Goal: Entertainment & Leisure: Consume media (video, audio)

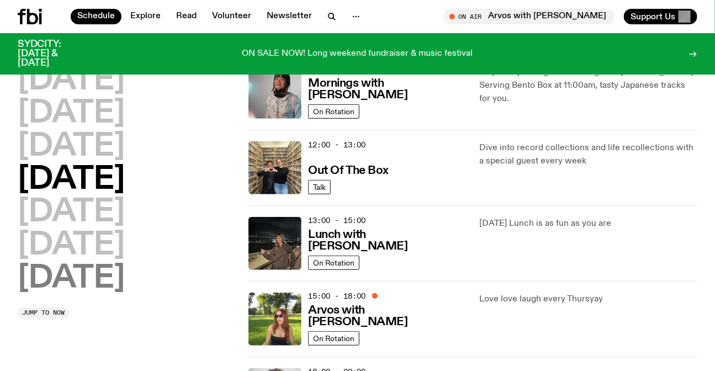
click at [72, 264] on h2 "[DATE]" at bounding box center [71, 278] width 107 height 31
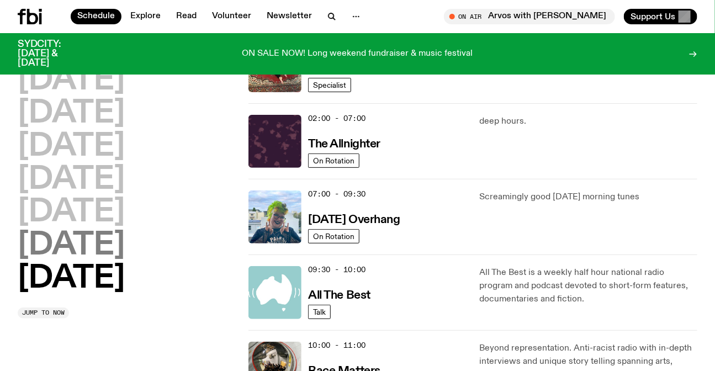
click at [75, 248] on h2 "[DATE]" at bounding box center [71, 245] width 107 height 31
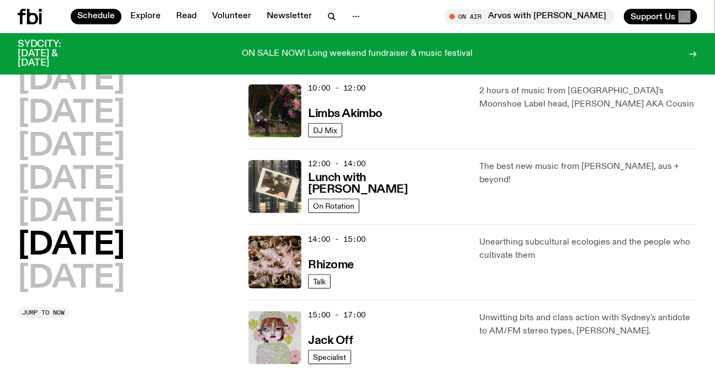
scroll to position [432, 0]
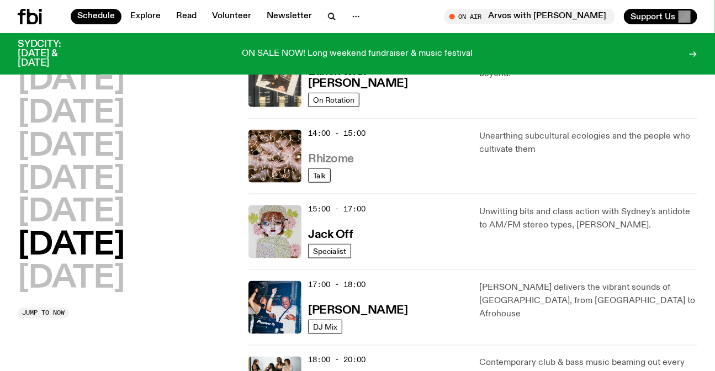
click at [325, 160] on h3 "Rhizome" at bounding box center [331, 159] width 46 height 12
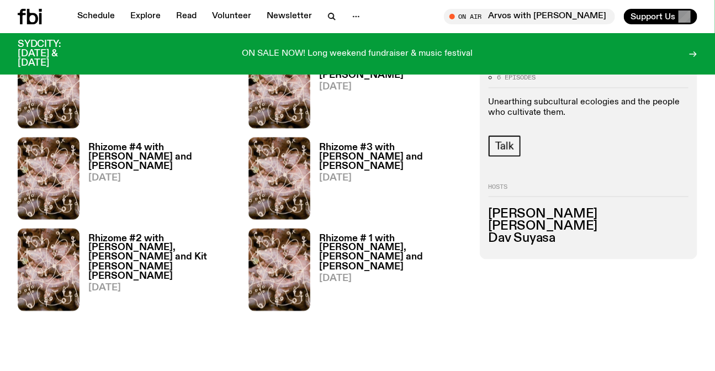
scroll to position [447, 0]
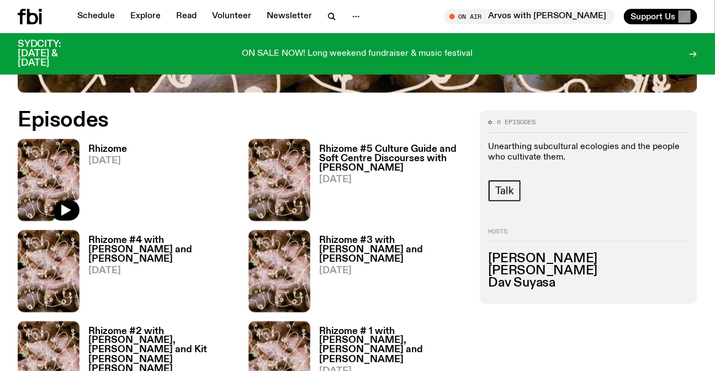
click at [67, 144] on img at bounding box center [49, 180] width 62 height 82
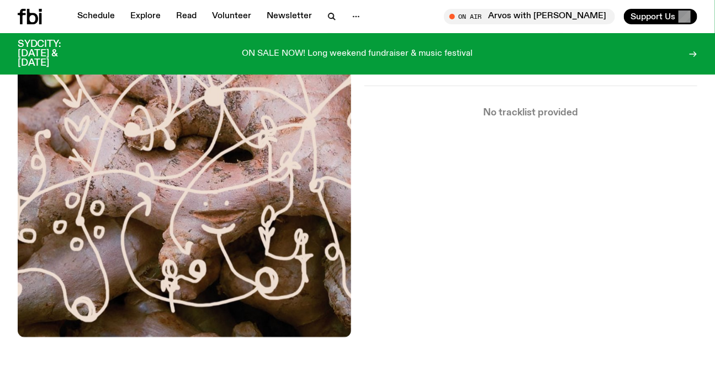
scroll to position [144, 0]
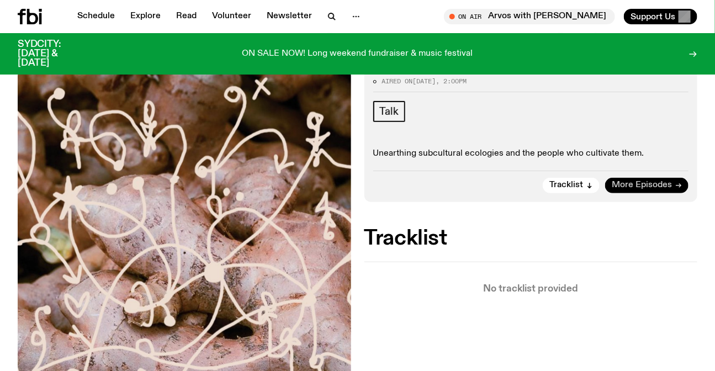
click at [638, 178] on link "More Episodes" at bounding box center [646, 185] width 83 height 15
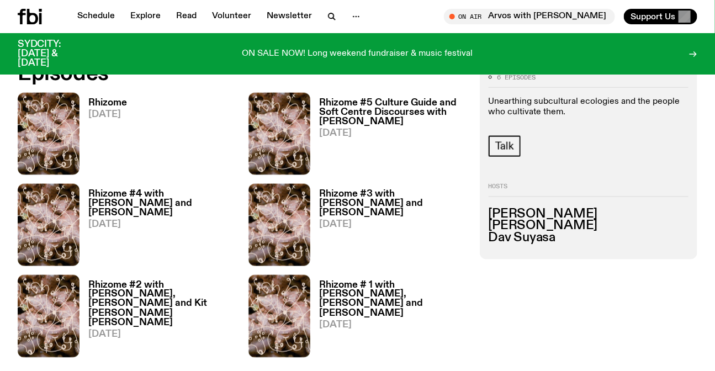
scroll to position [494, 0]
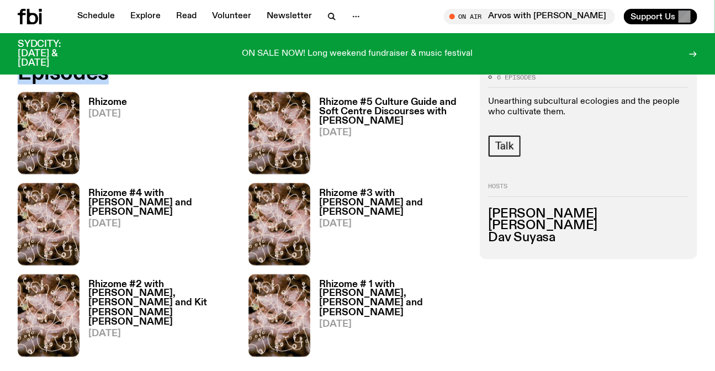
drag, startPoint x: 0, startPoint y: 157, endPoint x: 592, endPoint y: 335, distance: 618.4
click at [592, 335] on div "6 episodes Unearthing subcultural ecologies and the people who cultivate them. …" at bounding box center [357, 214] width 715 height 303
click at [588, 330] on div "6 episodes Unearthing subcultural ecologies and the people who cultivate them. …" at bounding box center [588, 214] width 217 height 303
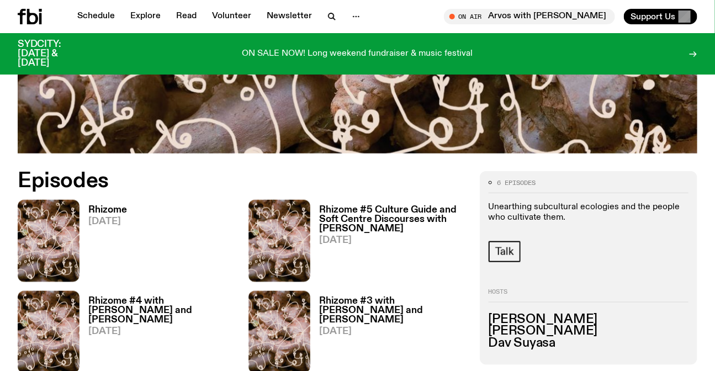
scroll to position [301, 0]
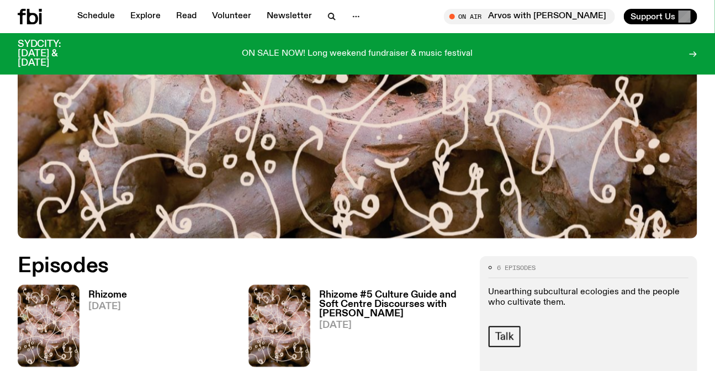
click at [364, 300] on h3 "Rhizome #5 Culture Guide and Soft Centre Discourses with [PERSON_NAME]" at bounding box center [392, 304] width 147 height 28
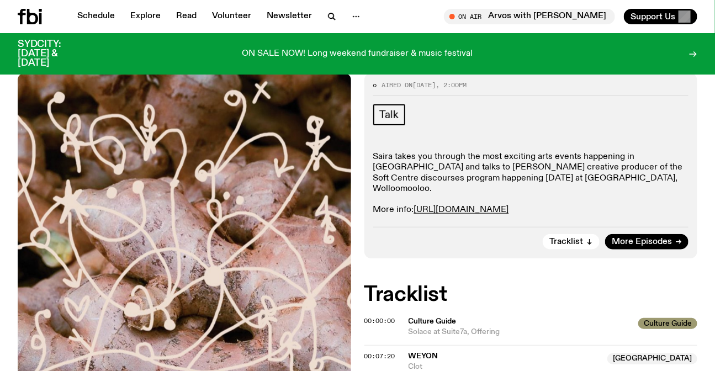
scroll to position [242, 0]
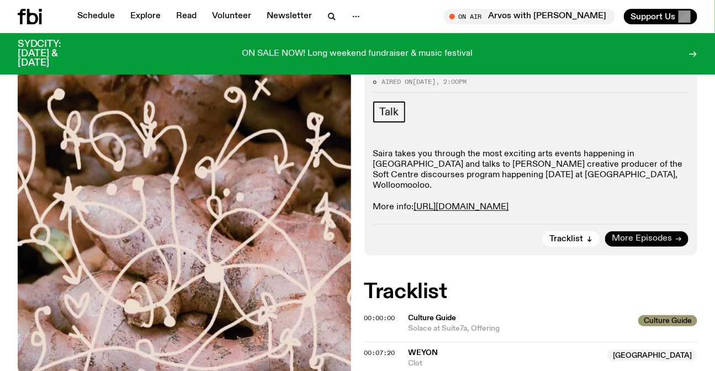
click at [638, 235] on span "More Episodes" at bounding box center [642, 239] width 60 height 8
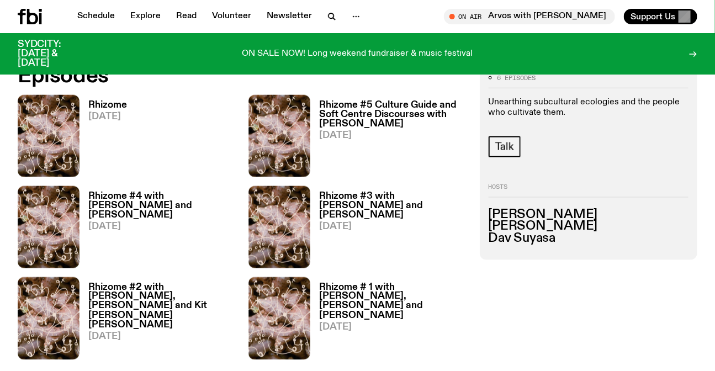
drag, startPoint x: 11, startPoint y: 142, endPoint x: 432, endPoint y: 370, distance: 478.9
click at [431, 370] on section "6 episodes Unearthing subcultural ecologies and the people who cultivate them. …" at bounding box center [357, 235] width 715 height 373
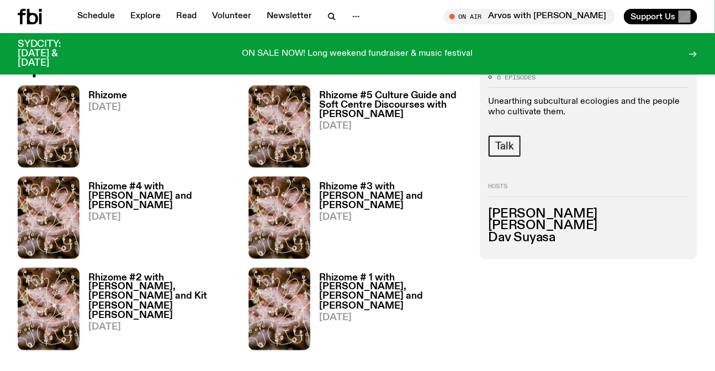
click at [608, 336] on div "6 episodes Unearthing subcultural ecologies and the people who cultivate them. …" at bounding box center [588, 208] width 217 height 303
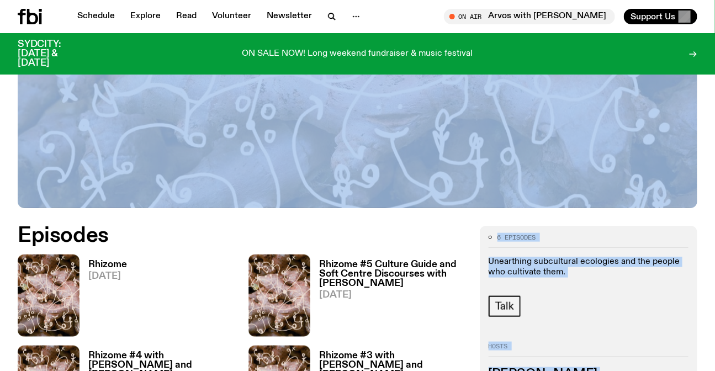
drag, startPoint x: 528, startPoint y: 322, endPoint x: 0, endPoint y: -17, distance: 628.0
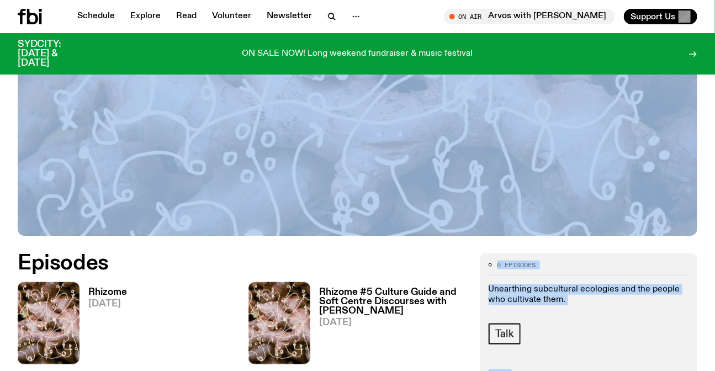
click at [0, 104] on div "Rhizome 2:00pm to 3:00pm saturdays" at bounding box center [357, 13] width 715 height 443
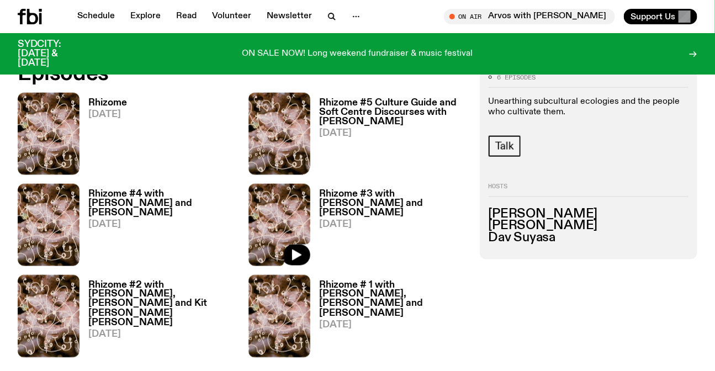
scroll to position [404, 0]
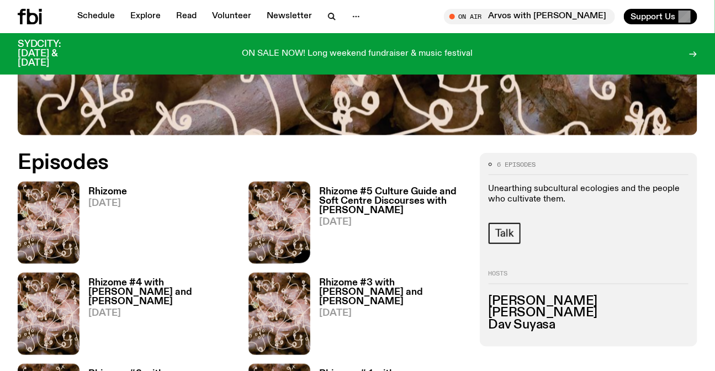
click at [349, 205] on h3 "Rhizome #5 Culture Guide and Soft Centre Discourses with [PERSON_NAME]" at bounding box center [392, 201] width 147 height 28
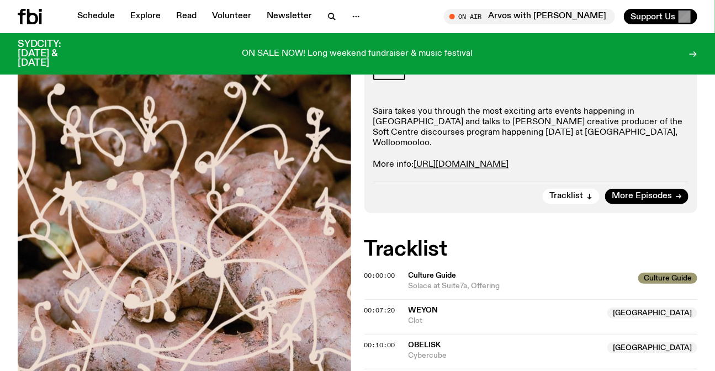
scroll to position [193, 0]
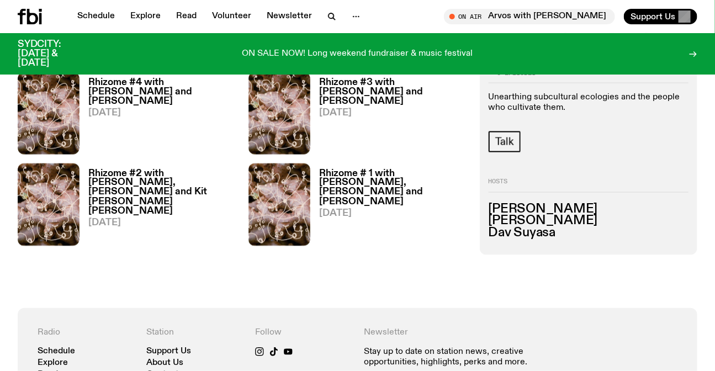
scroll to position [622, 0]
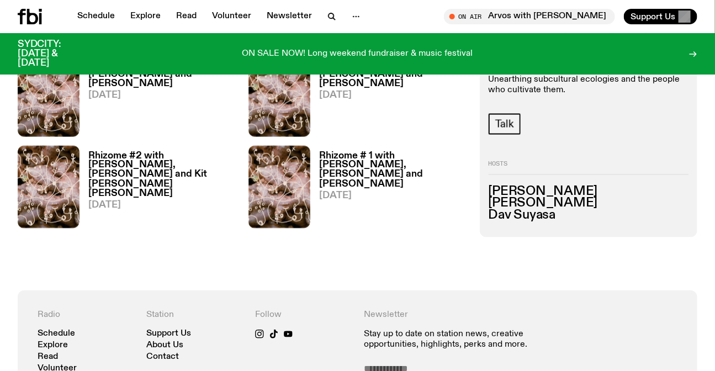
drag, startPoint x: 499, startPoint y: 210, endPoint x: 562, endPoint y: 216, distance: 63.3
click at [562, 216] on div "6 episodes Unearthing subcultural ecologies and the people who cultivate them. …" at bounding box center [357, 86] width 715 height 303
click at [562, 216] on h3 "Dav Suyasa" at bounding box center [589, 216] width 200 height 12
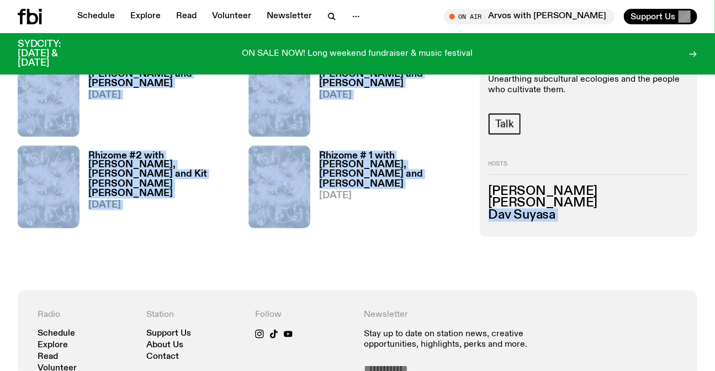
drag, startPoint x: 517, startPoint y: 190, endPoint x: 466, endPoint y: 156, distance: 61.7
click at [466, 156] on div "6 episodes Unearthing subcultural ecologies and the people who cultivate them. …" at bounding box center [357, 86] width 715 height 303
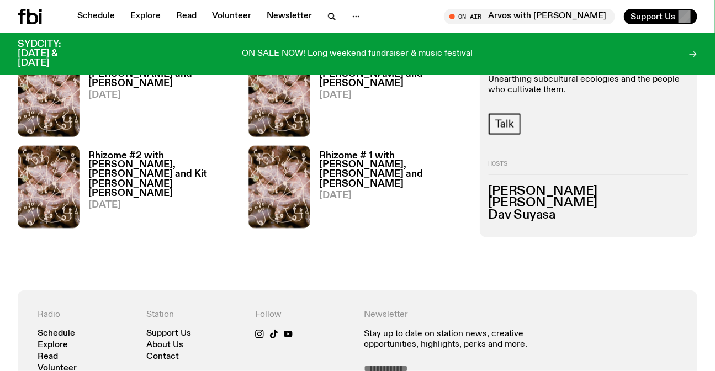
click at [536, 167] on h2 "Hosts" at bounding box center [589, 167] width 200 height 13
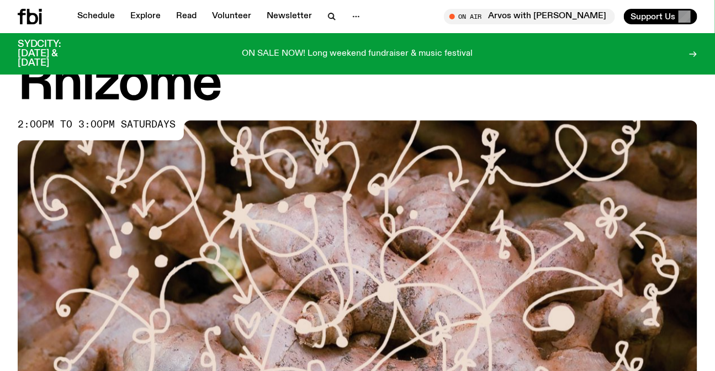
scroll to position [0, 0]
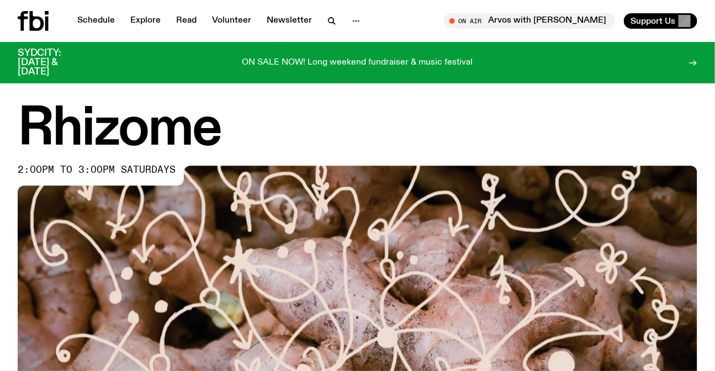
click at [141, 169] on span "2:00pm to 3:00pm saturdays" at bounding box center [97, 170] width 158 height 9
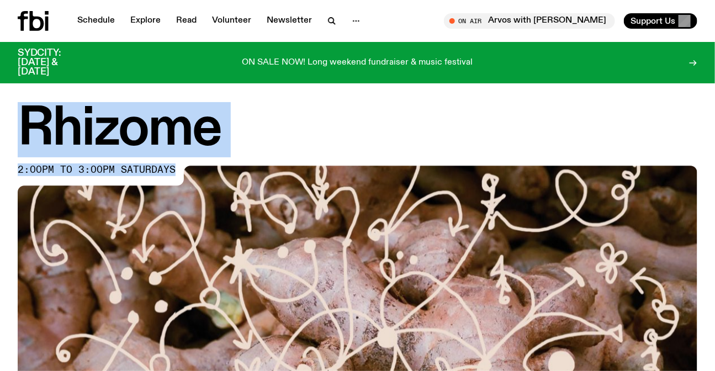
drag, startPoint x: 141, startPoint y: 169, endPoint x: 74, endPoint y: 97, distance: 98.8
click at [72, 114] on h1 "Rhizome" at bounding box center [358, 130] width 680 height 50
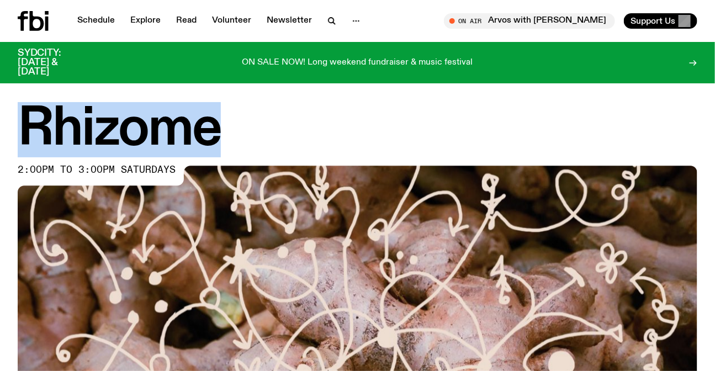
click at [72, 114] on h1 "Rhizome" at bounding box center [358, 130] width 680 height 50
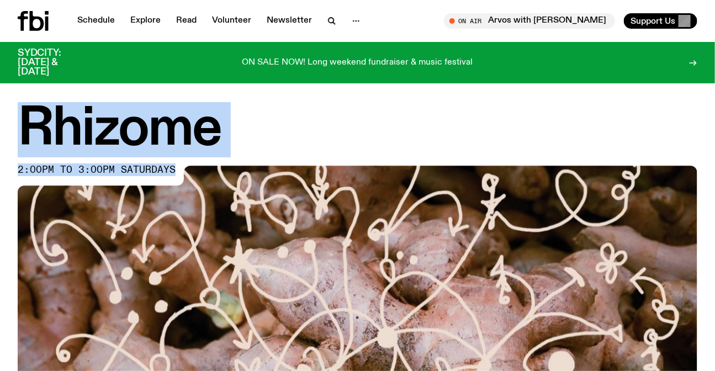
drag, startPoint x: 72, startPoint y: 114, endPoint x: 144, endPoint y: 165, distance: 87.6
click at [144, 165] on div "Rhizome 2:00pm to 3:00pm saturdays" at bounding box center [358, 326] width 680 height 443
click at [144, 166] on span "2:00pm to 3:00pm saturdays" at bounding box center [97, 170] width 158 height 9
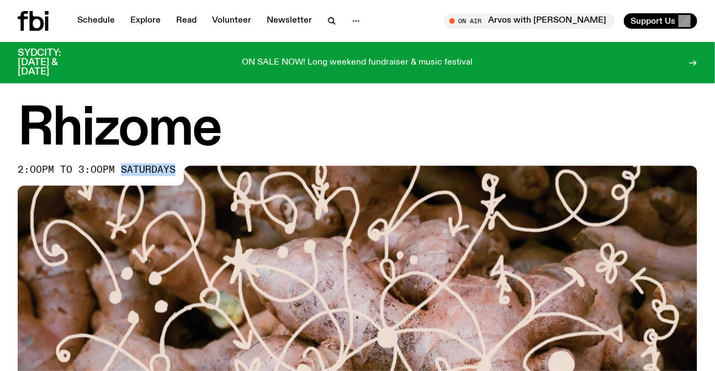
click at [144, 166] on span "2:00pm to 3:00pm saturdays" at bounding box center [97, 170] width 158 height 9
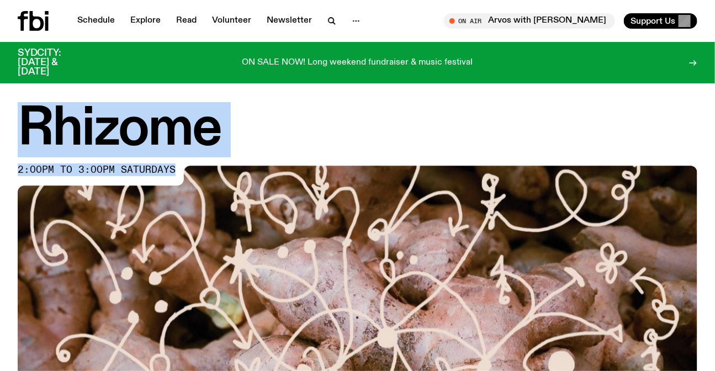
drag, startPoint x: 144, startPoint y: 165, endPoint x: 96, endPoint y: 126, distance: 61.2
click at [96, 126] on div "Rhizome 2:00pm to 3:00pm saturdays" at bounding box center [358, 326] width 680 height 443
click at [96, 126] on h1 "Rhizome" at bounding box center [358, 130] width 680 height 50
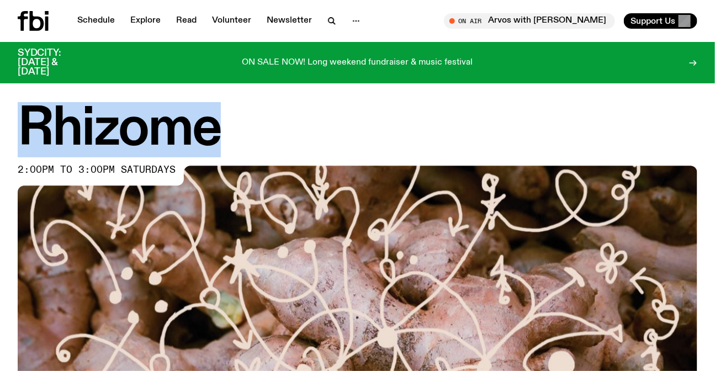
click at [96, 126] on h1 "Rhizome" at bounding box center [358, 130] width 680 height 50
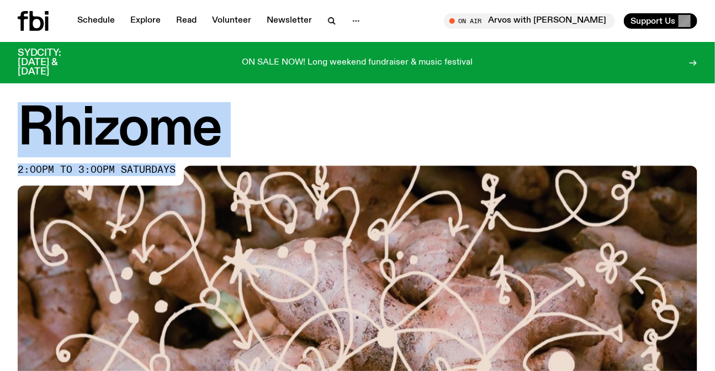
drag, startPoint x: 96, startPoint y: 126, endPoint x: 135, endPoint y: 176, distance: 62.8
click at [135, 176] on div "Rhizome 2:00pm to 3:00pm saturdays" at bounding box center [358, 326] width 680 height 443
click at [135, 174] on span "2:00pm to 3:00pm saturdays" at bounding box center [97, 170] width 158 height 9
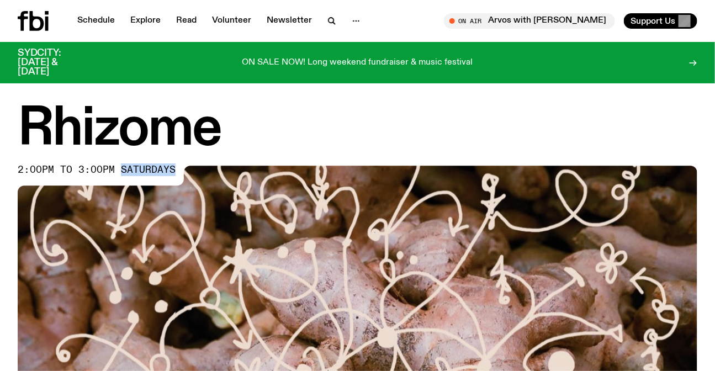
click at [135, 174] on span "2:00pm to 3:00pm saturdays" at bounding box center [97, 170] width 158 height 9
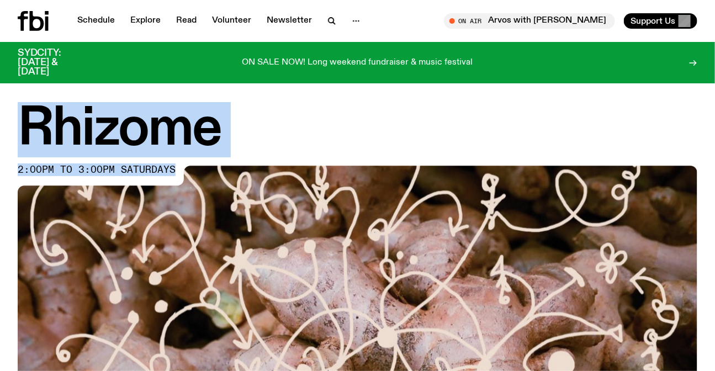
drag, startPoint x: 135, startPoint y: 176, endPoint x: 105, endPoint y: 121, distance: 62.5
click at [105, 121] on div "Rhizome 2:00pm to 3:00pm saturdays" at bounding box center [358, 326] width 680 height 443
click at [105, 121] on h1 "Rhizome" at bounding box center [358, 130] width 680 height 50
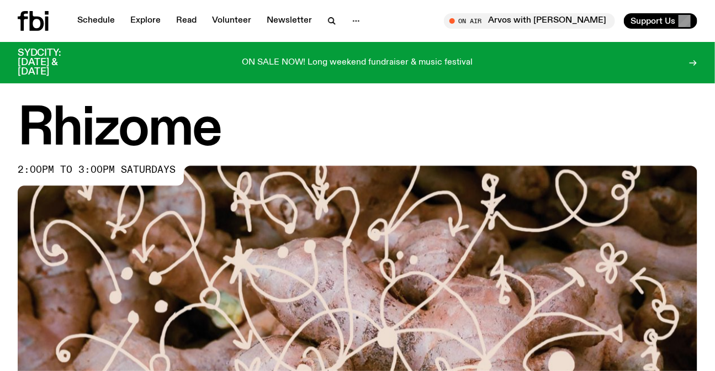
click at [47, 27] on icon at bounding box center [46, 24] width 3 height 14
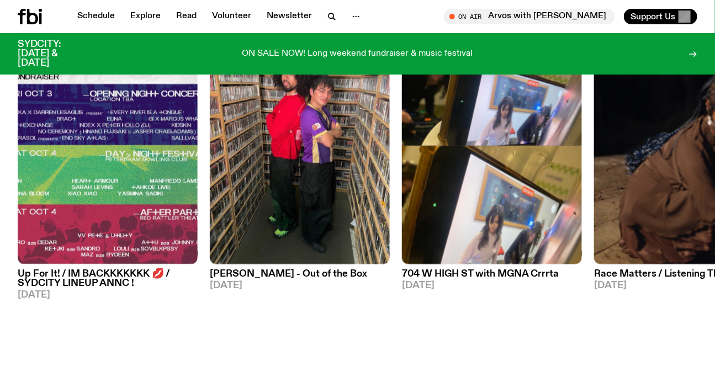
scroll to position [544, 0]
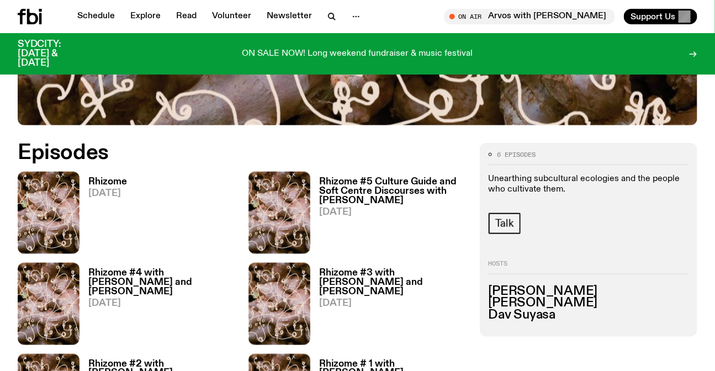
scroll to position [495, 0]
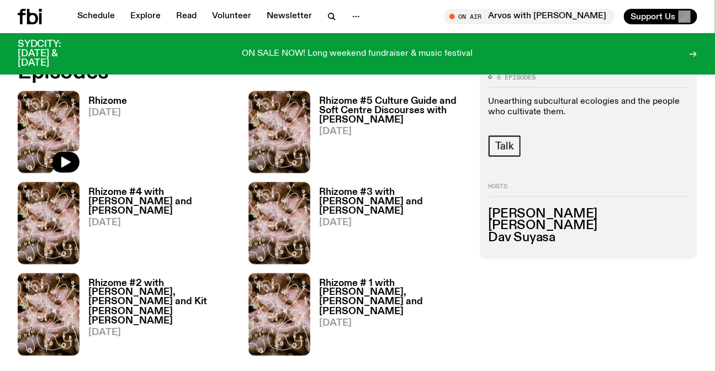
click at [58, 113] on img at bounding box center [49, 132] width 62 height 82
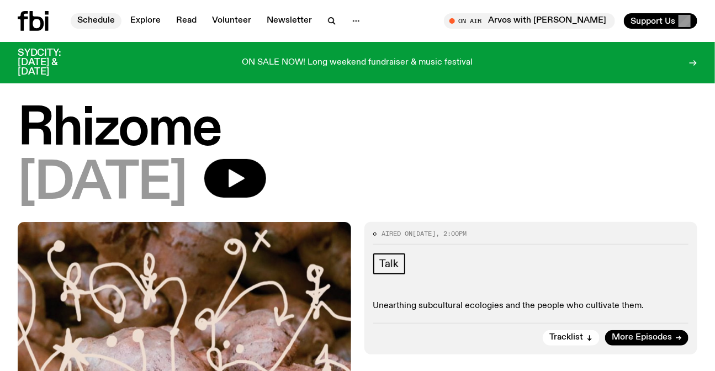
click at [99, 22] on link "Schedule" at bounding box center [96, 20] width 51 height 15
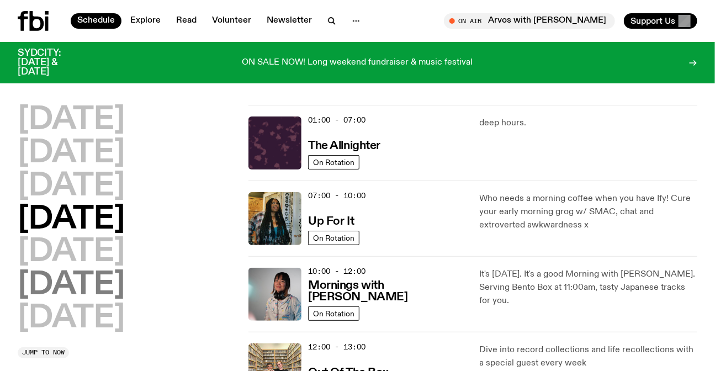
click at [125, 286] on h2 "Saturday" at bounding box center [71, 285] width 107 height 31
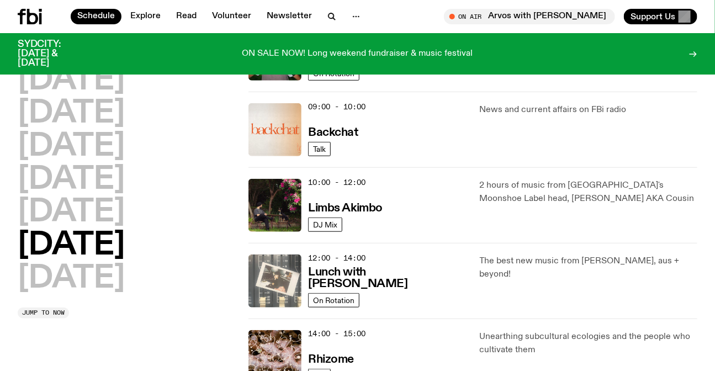
scroll to position [381, 0]
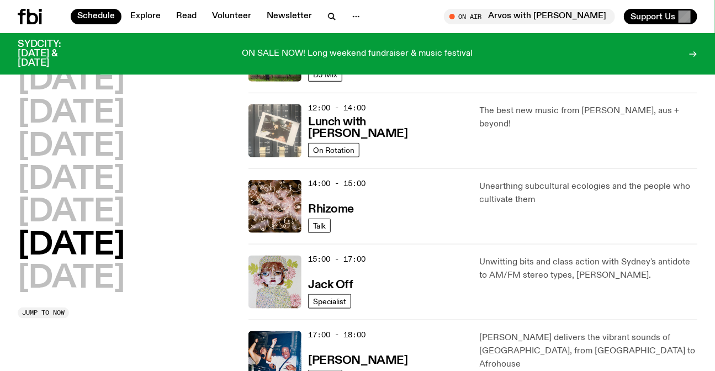
click at [279, 117] on img at bounding box center [274, 130] width 53 height 53
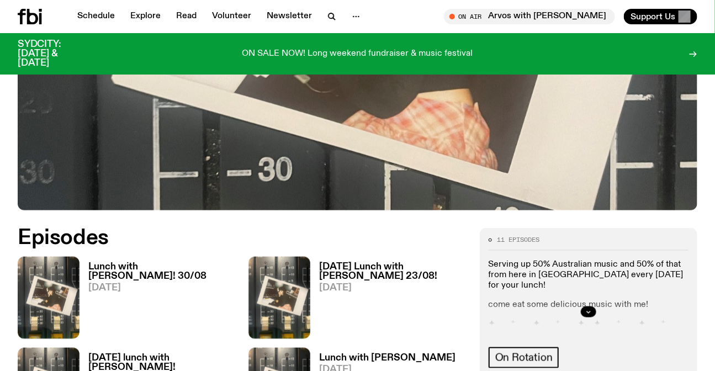
scroll to position [396, 0]
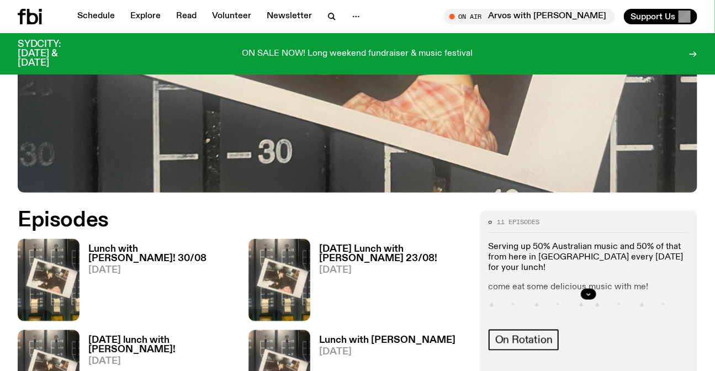
click at [175, 245] on link "Lunch with Ella Avni! 30/08 30.08.25" at bounding box center [157, 283] width 156 height 77
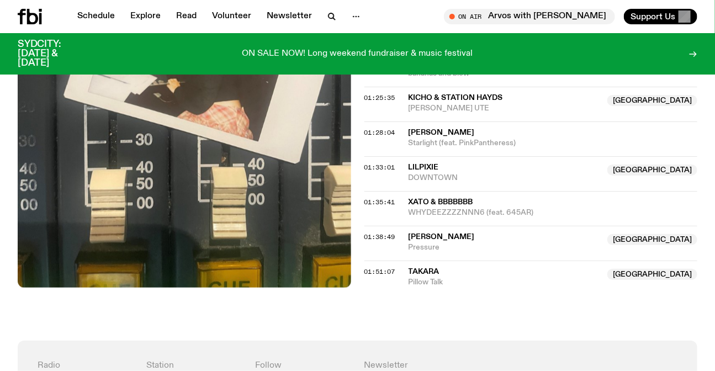
scroll to position [1347, 0]
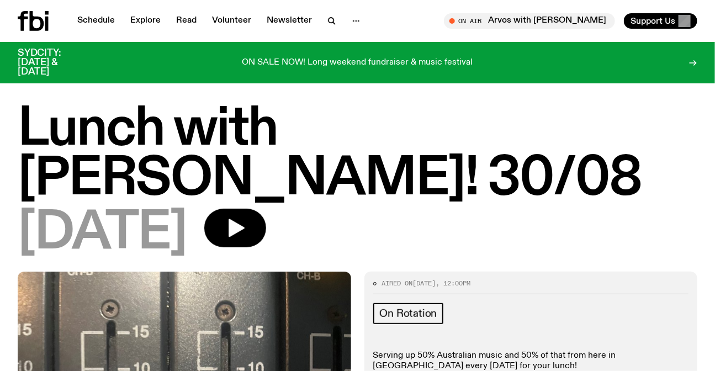
click at [22, 27] on icon at bounding box center [23, 21] width 10 height 20
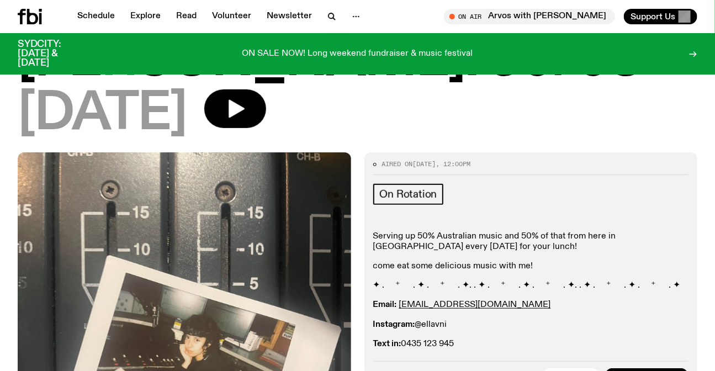
scroll to position [293, 0]
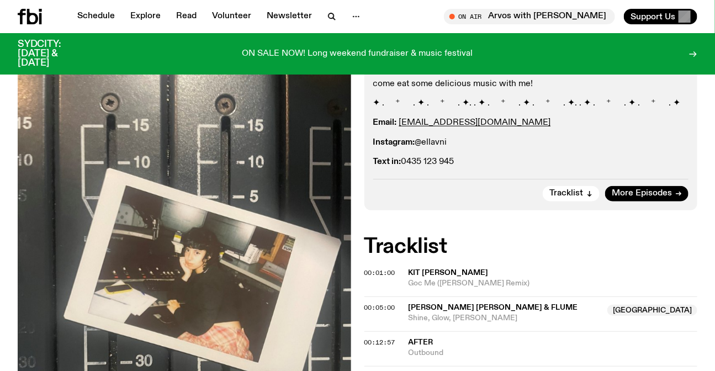
click at [73, 9] on nav "Schedule Explore Read Volunteer Newsletter" at bounding box center [219, 16] width 296 height 15
click at [82, 11] on link "Schedule" at bounding box center [96, 16] width 51 height 15
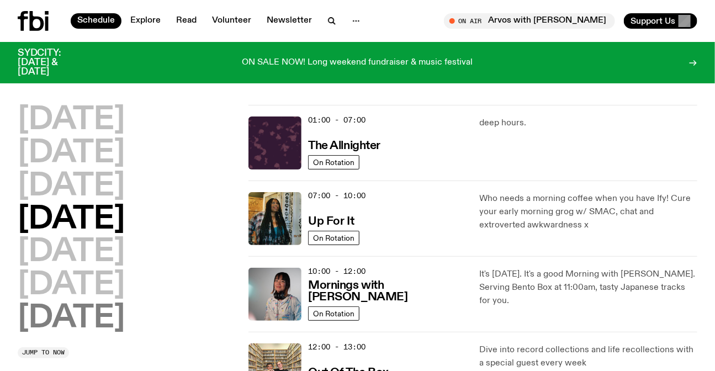
click at [119, 303] on h2 "Sunday" at bounding box center [71, 318] width 107 height 31
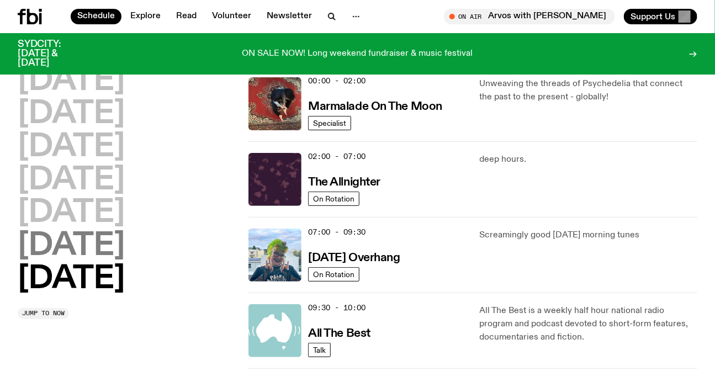
click at [93, 254] on h2 "Saturday" at bounding box center [71, 246] width 107 height 31
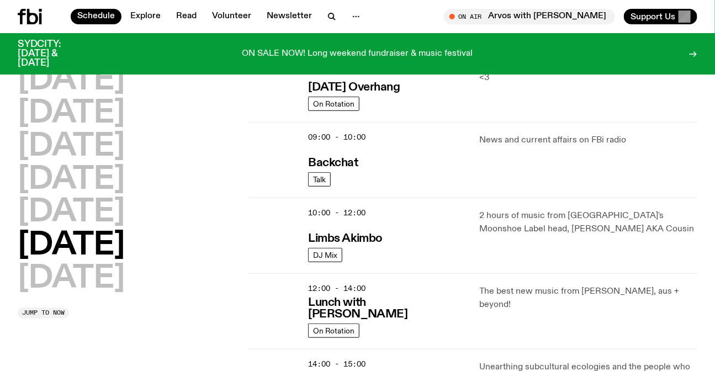
scroll to position [381, 0]
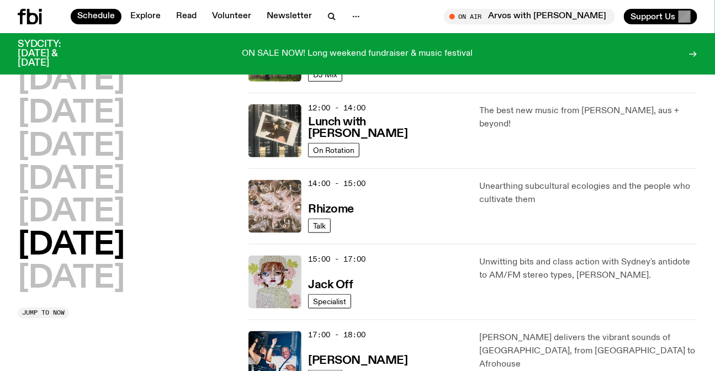
click at [258, 208] on img at bounding box center [274, 206] width 53 height 53
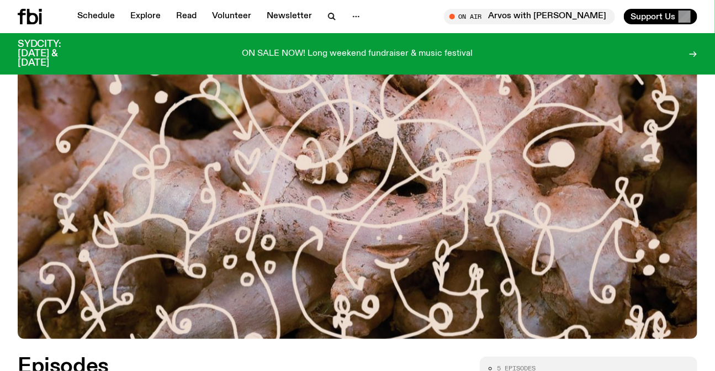
scroll to position [452, 0]
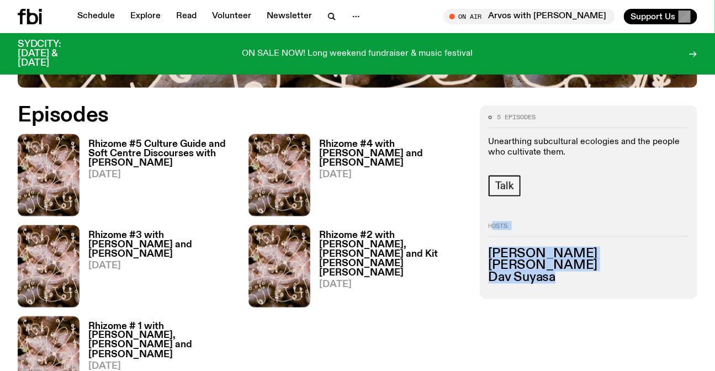
drag, startPoint x: 522, startPoint y: 253, endPoint x: 569, endPoint y: 289, distance: 59.1
click at [569, 289] on div "5 episodes Unearthing subcultural ecologies and the people who cultivate them. …" at bounding box center [357, 256] width 715 height 303
click at [569, 289] on div "5 episodes Unearthing subcultural ecologies and the people who cultivate them. …" at bounding box center [588, 202] width 217 height 194
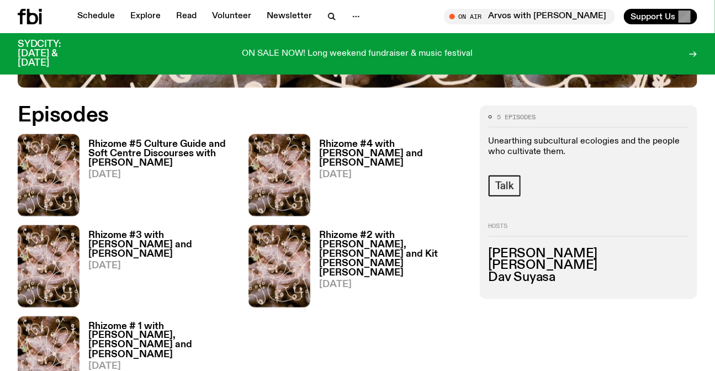
click at [42, 24] on div "Schedule Explore Read Volunteer Newsletter On Air Arvos with [PERSON_NAME] Tune…" at bounding box center [357, 16] width 715 height 33
click at [39, 10] on icon at bounding box center [30, 16] width 24 height 15
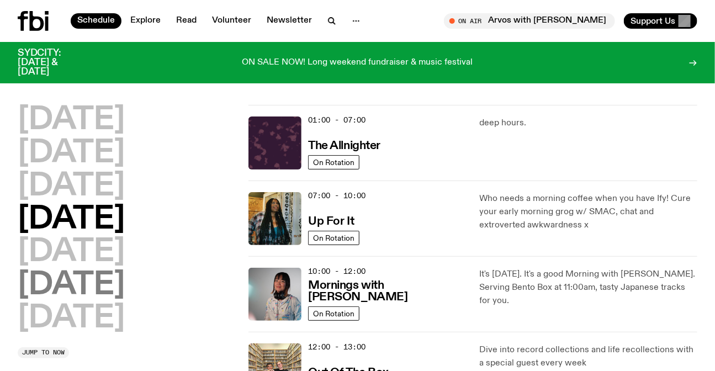
click at [102, 277] on h2 "Saturday" at bounding box center [71, 285] width 107 height 31
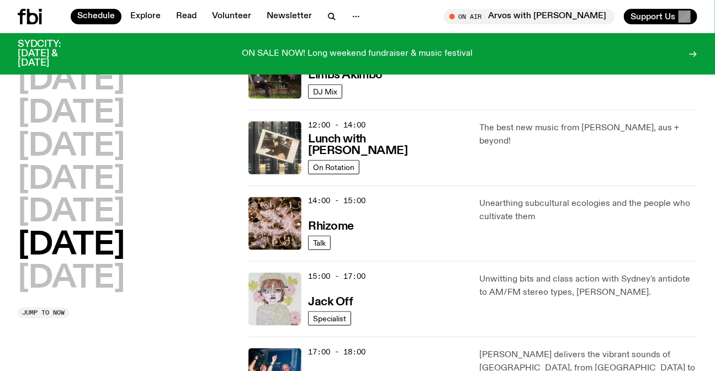
scroll to position [381, 0]
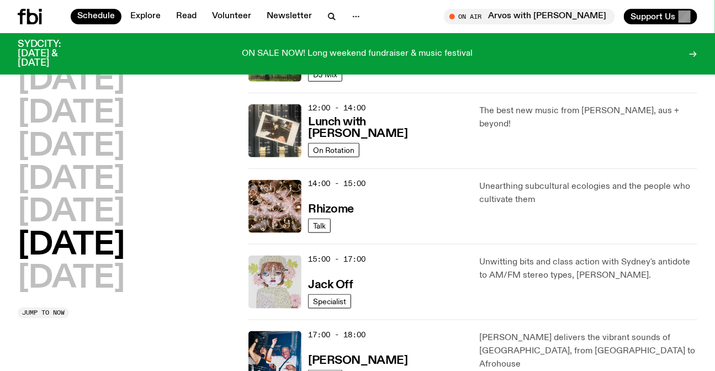
click at [274, 270] on img at bounding box center [274, 282] width 53 height 53
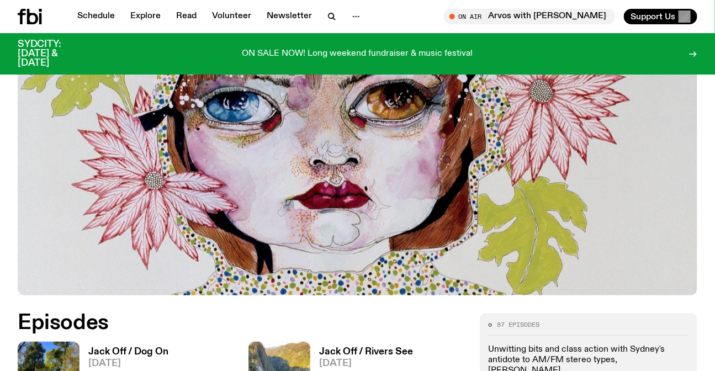
scroll to position [444, 0]
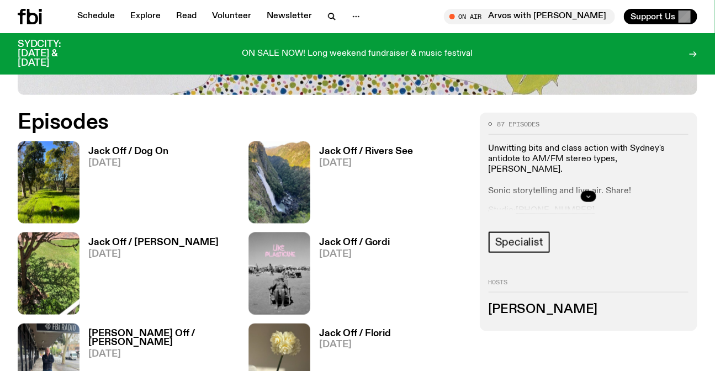
click at [586, 197] on icon "button" at bounding box center [588, 196] width 7 height 7
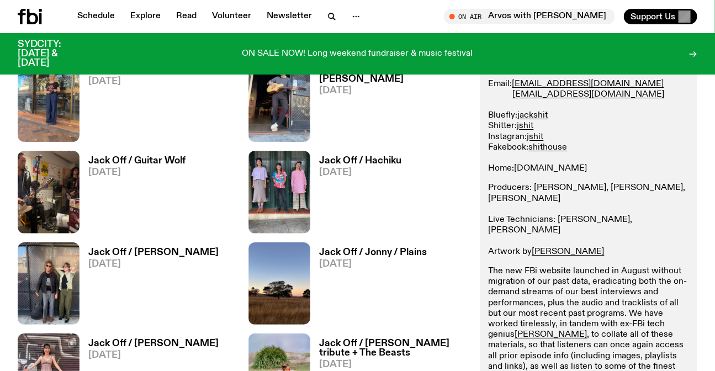
scroll to position [1548, 0]
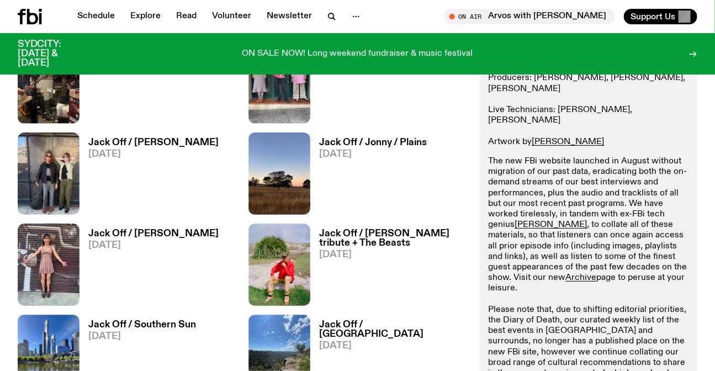
click at [555, 263] on p "The new FBi website launched in August without migration of our past data, erad…" at bounding box center [589, 283] width 200 height 254
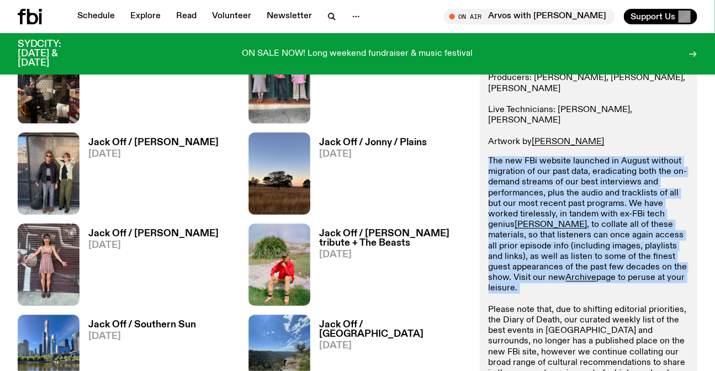
click at [555, 263] on p "The new FBi website launched in August without migration of our past data, erad…" at bounding box center [589, 283] width 200 height 254
click at [554, 263] on p "The new FBi website launched in August without migration of our past data, erad…" at bounding box center [589, 283] width 200 height 254
drag, startPoint x: 554, startPoint y: 263, endPoint x: 490, endPoint y: 149, distance: 130.5
click at [490, 156] on p "The new FBi website launched in August without migration of our past data, erad…" at bounding box center [589, 283] width 200 height 254
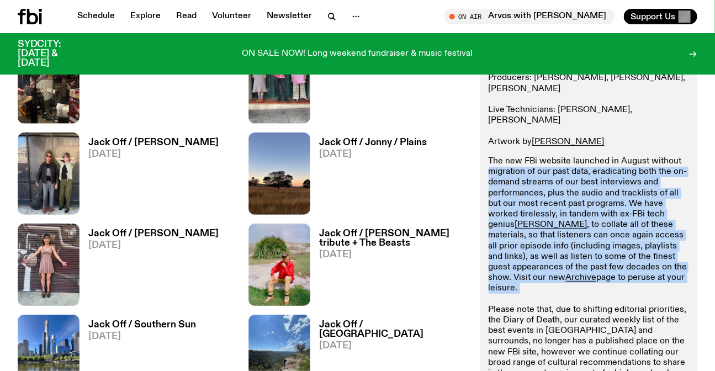
drag, startPoint x: 490, startPoint y: 149, endPoint x: 562, endPoint y: 270, distance: 140.6
click at [562, 270] on p "The new FBi website launched in August without migration of our past data, erad…" at bounding box center [589, 283] width 200 height 254
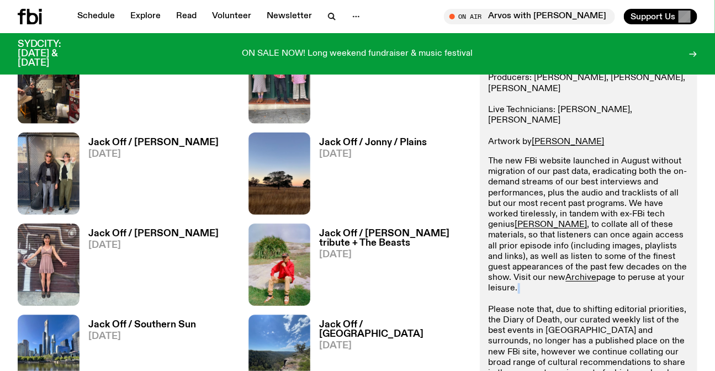
click at [562, 270] on p "The new FBi website launched in August without migration of our past data, erad…" at bounding box center [589, 283] width 200 height 254
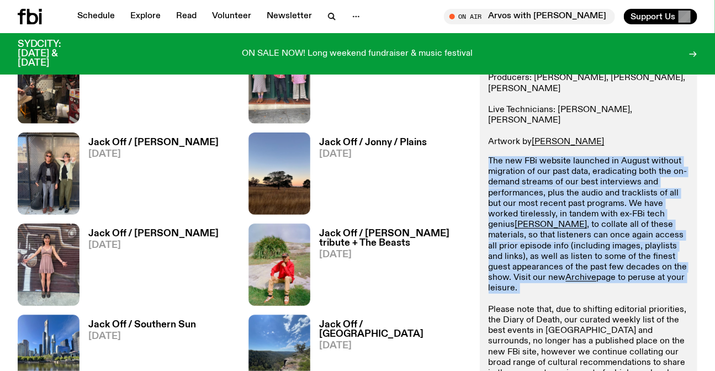
click at [562, 270] on p "The new FBi website launched in August without migration of our past data, erad…" at bounding box center [589, 283] width 200 height 254
click at [576, 270] on p "The new FBi website launched in August without migration of our past data, erad…" at bounding box center [589, 283] width 200 height 254
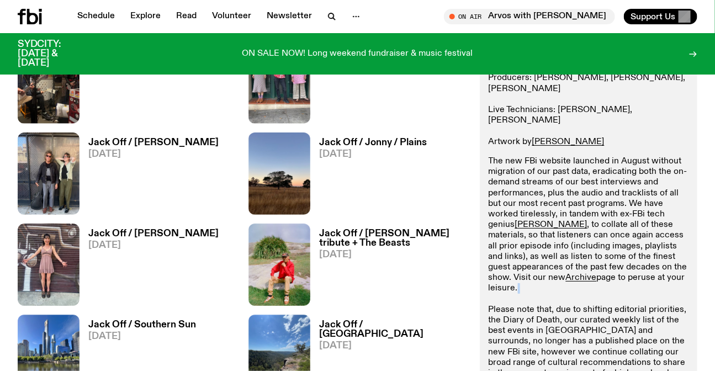
click at [574, 279] on p "The new FBi website launched in August without migration of our past data, erad…" at bounding box center [589, 283] width 200 height 254
click at [574, 273] on link "Archive" at bounding box center [581, 277] width 31 height 9
drag, startPoint x: 570, startPoint y: 134, endPoint x: 660, endPoint y: 264, distance: 158.8
click at [660, 264] on div "Unwitting bits and class action with Sydney's antidote to AM/FM stereo types, J…" at bounding box center [589, 157] width 200 height 565
click at [660, 264] on p "The new FBi website launched in August without migration of our past data, erad…" at bounding box center [589, 283] width 200 height 254
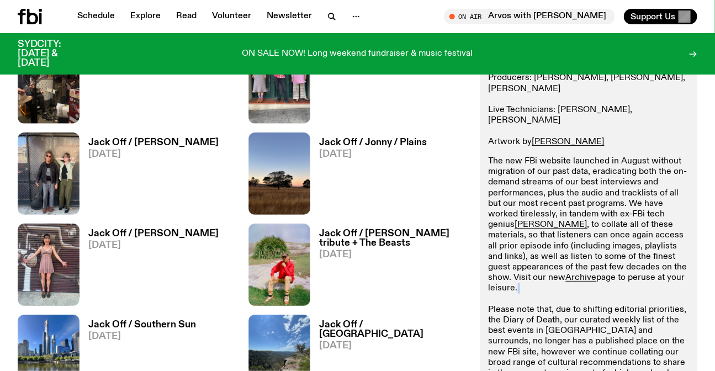
drag, startPoint x: 503, startPoint y: 144, endPoint x: 531, endPoint y: 270, distance: 129.5
click at [531, 270] on p "The new FBi website launched in August without migration of our past data, erad…" at bounding box center [589, 283] width 200 height 254
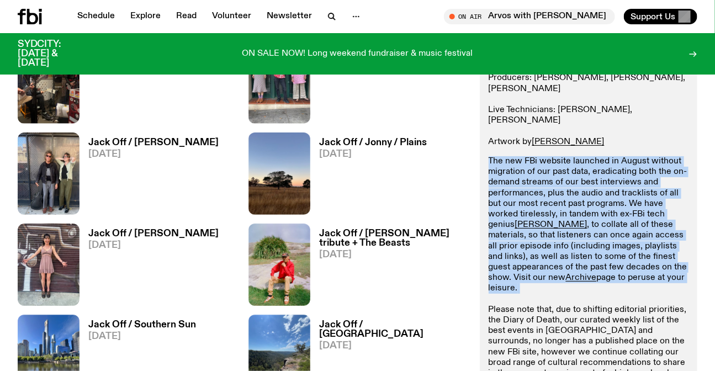
click at [531, 270] on p "The new FBi website launched in August without migration of our past data, erad…" at bounding box center [589, 283] width 200 height 254
click at [556, 270] on p "The new FBi website launched in August without migration of our past data, erad…" at bounding box center [589, 283] width 200 height 254
drag, startPoint x: 556, startPoint y: 270, endPoint x: 492, endPoint y: 130, distance: 153.4
click at [492, 130] on div "Unwitting bits and class action with Sydney's antidote to AM/FM stereo types, J…" at bounding box center [589, 157] width 200 height 565
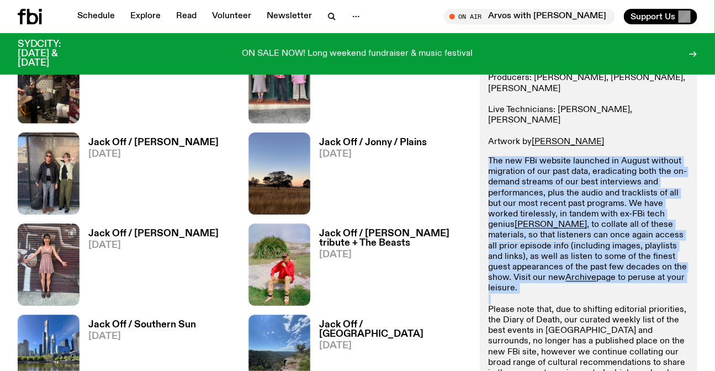
drag, startPoint x: 492, startPoint y: 130, endPoint x: 522, endPoint y: 277, distance: 149.2
click at [522, 277] on div "Unwitting bits and class action with Sydney's antidote to AM/FM stereo types, J…" at bounding box center [589, 157] width 200 height 565
click at [523, 262] on p "The new FBi website launched in August without migration of our past data, erad…" at bounding box center [589, 283] width 200 height 254
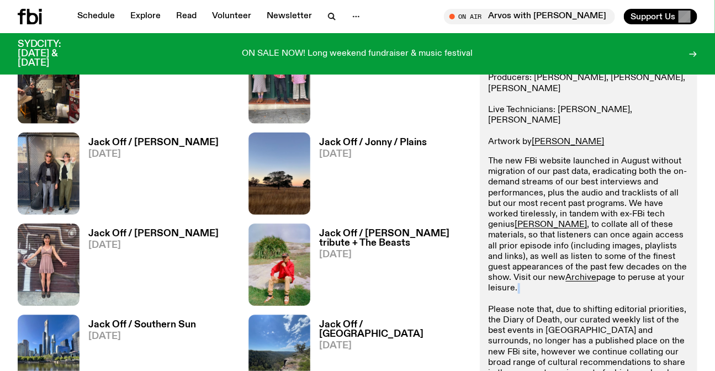
click at [523, 262] on p "The new FBi website launched in August without migration of our past data, erad…" at bounding box center [589, 283] width 200 height 254
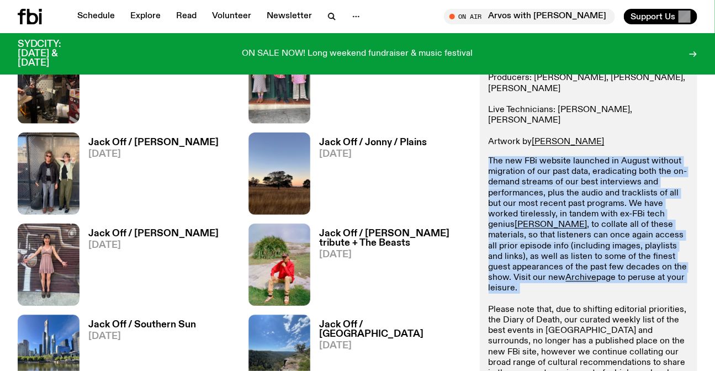
click at [523, 262] on p "The new FBi website launched in August without migration of our past data, erad…" at bounding box center [589, 283] width 200 height 254
click at [530, 266] on p "The new FBi website launched in August without migration of our past data, erad…" at bounding box center [589, 283] width 200 height 254
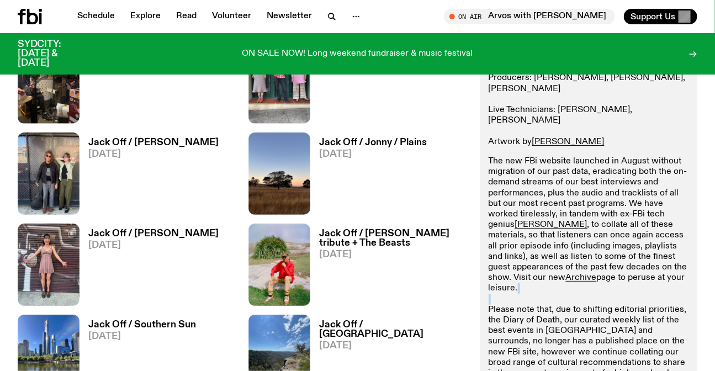
drag, startPoint x: 530, startPoint y: 266, endPoint x: 531, endPoint y: 273, distance: 6.6
click at [531, 273] on p "The new FBi website launched in August without migration of our past data, erad…" at bounding box center [589, 283] width 200 height 254
drag, startPoint x: 531, startPoint y: 273, endPoint x: 532, endPoint y: 267, distance: 5.6
click at [532, 267] on p "The new FBi website launched in August without migration of our past data, erad…" at bounding box center [589, 283] width 200 height 254
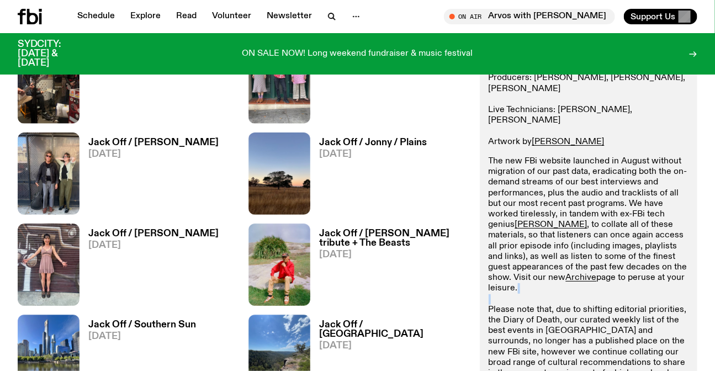
click at [532, 267] on p "The new FBi website launched in August without migration of our past data, erad…" at bounding box center [589, 283] width 200 height 254
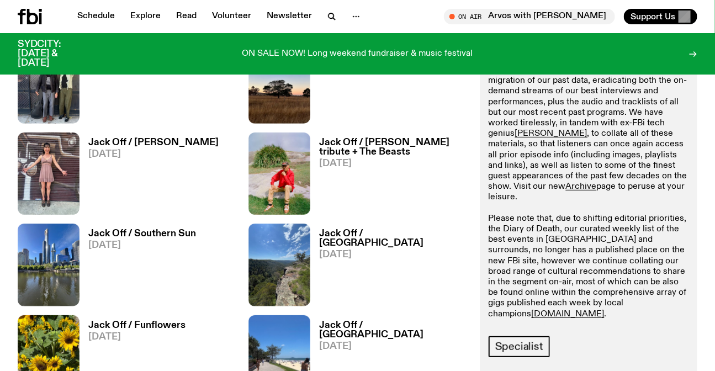
scroll to position [1649, 0]
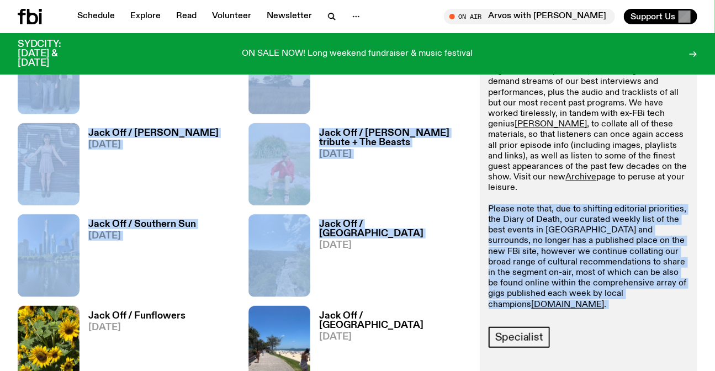
drag, startPoint x: 470, startPoint y: 217, endPoint x: 502, endPoint y: 197, distance: 37.5
click at [502, 197] on p "The new FBi website launched in August without migration of our past data, erad…" at bounding box center [589, 183] width 200 height 254
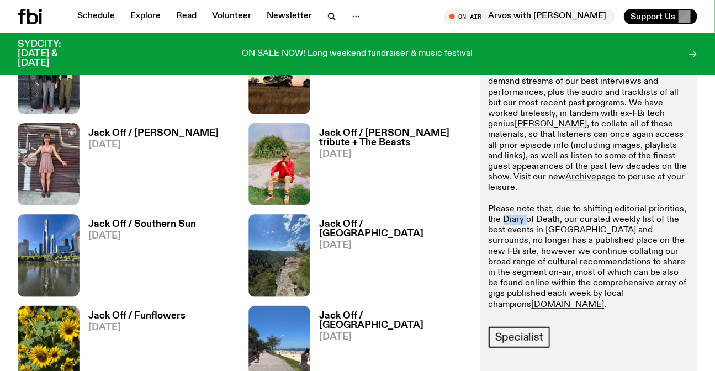
click at [502, 197] on p "The new FBi website launched in August without migration of our past data, erad…" at bounding box center [589, 183] width 200 height 254
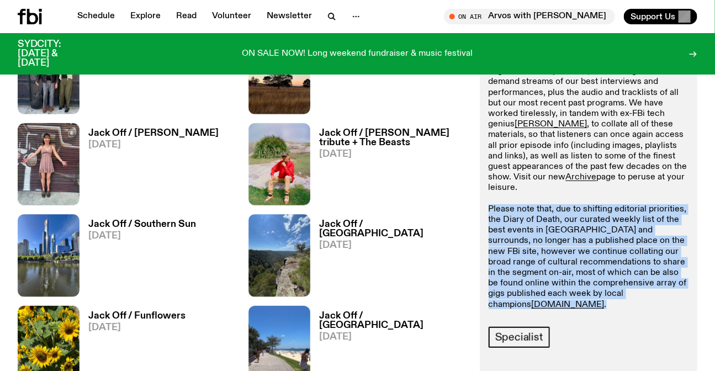
click at [502, 197] on p "The new FBi website launched in August without migration of our past data, erad…" at bounding box center [589, 183] width 200 height 254
click at [499, 193] on p "The new FBi website launched in August without migration of our past data, erad…" at bounding box center [589, 183] width 200 height 254
drag, startPoint x: 499, startPoint y: 193, endPoint x: 673, endPoint y: 271, distance: 190.5
click at [673, 271] on p "The new FBi website launched in August without migration of our past data, erad…" at bounding box center [589, 183] width 200 height 254
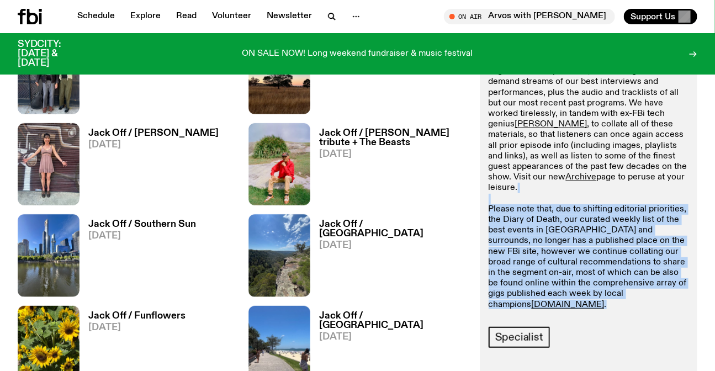
drag, startPoint x: 673, startPoint y: 271, endPoint x: 546, endPoint y: 164, distance: 166.1
click at [546, 164] on p "The new FBi website launched in August without migration of our past data, erad…" at bounding box center [589, 183] width 200 height 254
drag, startPoint x: 546, startPoint y: 164, endPoint x: 665, endPoint y: 309, distance: 187.9
click at [665, 309] on div "87 episodes Unwitting bits and class action with Sydney's antidote to AM/FM ste…" at bounding box center [589, 49] width 200 height 595
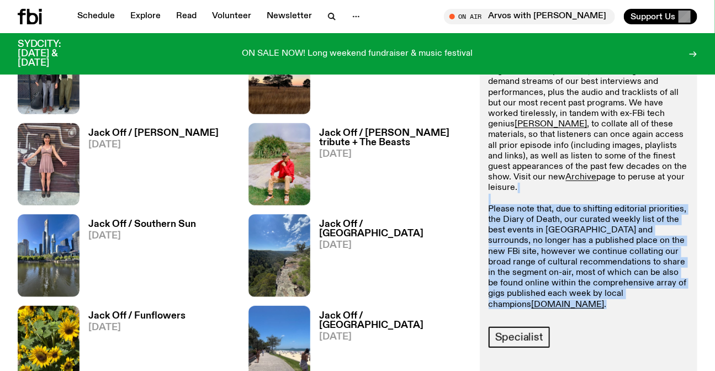
click at [694, 310] on div "87 episodes Unwitting bits and class action with Sydney's antidote to AM/FM ste…" at bounding box center [588, 84] width 217 height 682
drag, startPoint x: 694, startPoint y: 310, endPoint x: 550, endPoint y: 160, distance: 207.7
click at [550, 160] on div "87 episodes Unwitting bits and class action with Sydney's antidote to AM/FM ste…" at bounding box center [588, 84] width 217 height 682
click at [551, 167] on p "The new FBi website launched in August without migration of our past data, erad…" at bounding box center [589, 183] width 200 height 254
drag, startPoint x: 551, startPoint y: 167, endPoint x: 694, endPoint y: 306, distance: 198.7
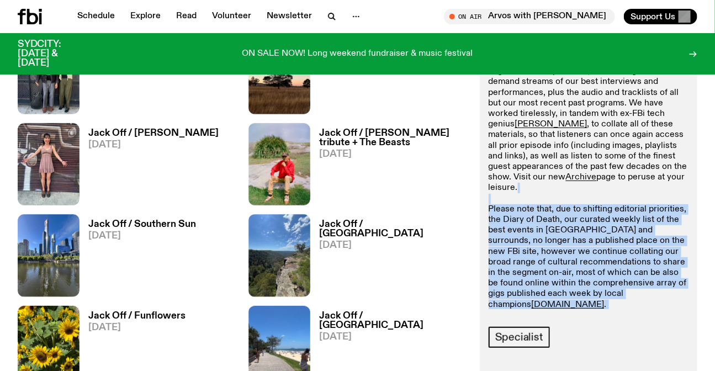
click at [694, 306] on div "87 episodes Unwitting bits and class action with Sydney's antidote to AM/FM ste…" at bounding box center [588, 84] width 217 height 682
drag, startPoint x: 694, startPoint y: 306, endPoint x: 585, endPoint y: 182, distance: 164.7
click at [585, 182] on div "87 episodes Unwitting bits and class action with Sydney's antidote to AM/FM ste…" at bounding box center [588, 84] width 217 height 682
click at [585, 181] on p "The new FBi website launched in August without migration of our past data, erad…" at bounding box center [589, 183] width 200 height 254
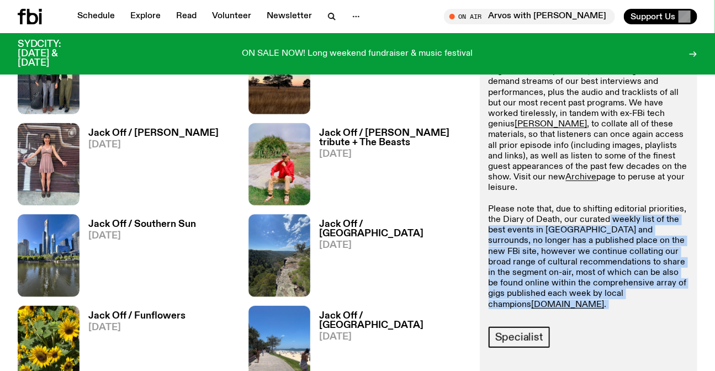
drag, startPoint x: 625, startPoint y: 220, endPoint x: 680, endPoint y: 280, distance: 80.9
click at [680, 280] on div "Unwitting bits and class action with Sydney's antidote to AM/FM stereo types, J…" at bounding box center [589, 57] width 200 height 565
click at [680, 278] on div "Unwitting bits and class action with Sydney's antidote to AM/FM stereo types, J…" at bounding box center [589, 57] width 200 height 565
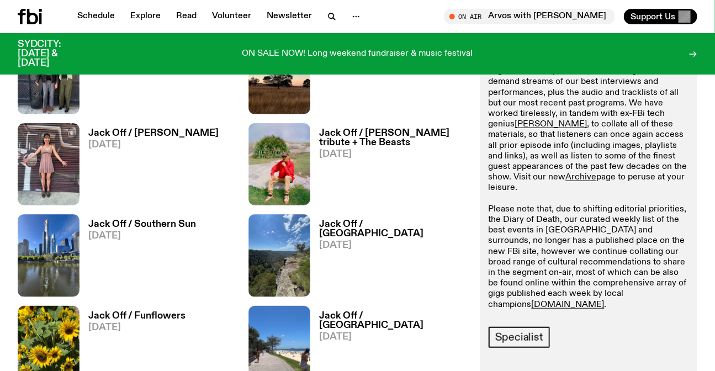
click at [680, 278] on div "Unwitting bits and class action with Sydney's antidote to AM/FM stereo types, J…" at bounding box center [589, 57] width 200 height 565
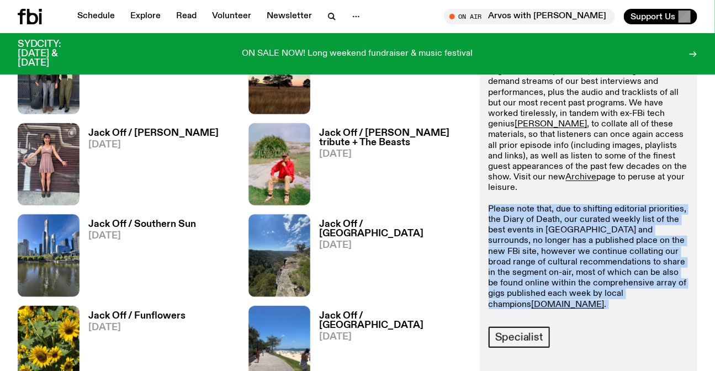
drag, startPoint x: 680, startPoint y: 278, endPoint x: 648, endPoint y: 199, distance: 85.0
click at [648, 199] on div "Unwitting bits and class action with Sydney's antidote to AM/FM stereo types, J…" at bounding box center [589, 57] width 200 height 565
click at [648, 199] on p "The new FBi website launched in August without migration of our past data, erad…" at bounding box center [589, 183] width 200 height 254
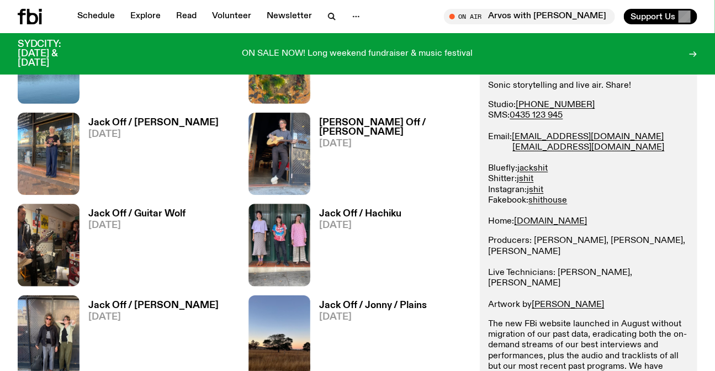
scroll to position [1548, 0]
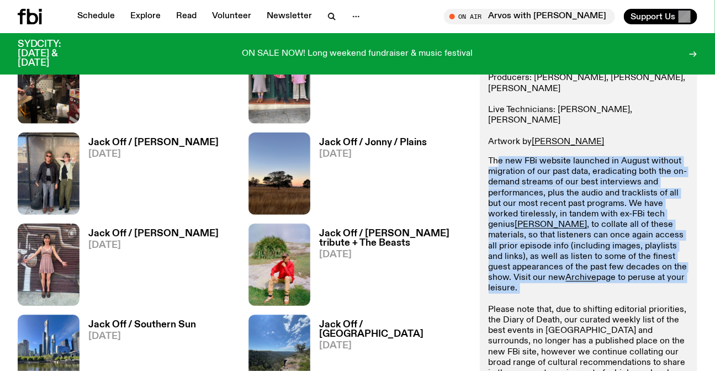
drag, startPoint x: 497, startPoint y: 129, endPoint x: 514, endPoint y: 273, distance: 144.5
click at [514, 273] on div "Unwitting bits and class action with Sydney's antidote to AM/FM stereo types, J…" at bounding box center [589, 157] width 200 height 565
click at [514, 273] on p "The new FBi website launched in August without migration of our past data, erad…" at bounding box center [589, 283] width 200 height 254
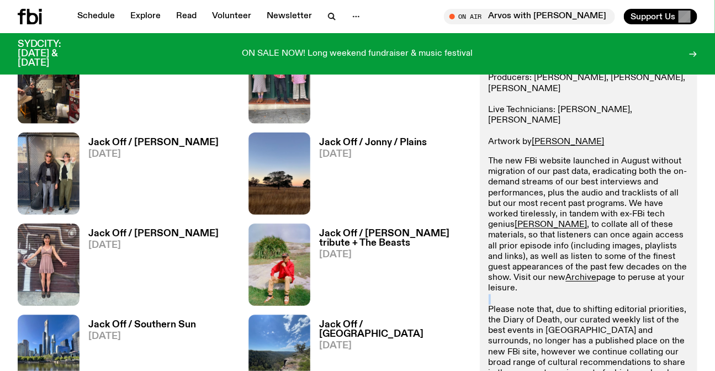
click at [514, 273] on p "The new FBi website launched in August without migration of our past data, erad…" at bounding box center [589, 283] width 200 height 254
click at [529, 270] on p "The new FBi website launched in August without migration of our past data, erad…" at bounding box center [589, 283] width 200 height 254
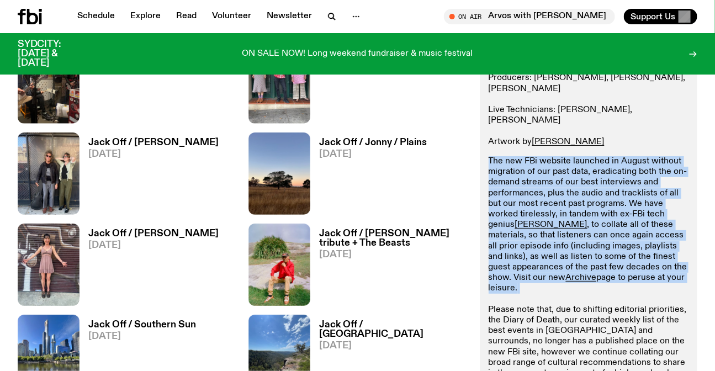
click at [529, 270] on p "The new FBi website launched in August without migration of our past data, erad…" at bounding box center [589, 283] width 200 height 254
click at [537, 270] on p "The new FBi website launched in August without migration of our past data, erad…" at bounding box center [589, 283] width 200 height 254
drag, startPoint x: 537, startPoint y: 270, endPoint x: 489, endPoint y: 126, distance: 151.5
click at [489, 126] on div "Unwitting bits and class action with Sydney's antidote to AM/FM stereo types, J…" at bounding box center [589, 157] width 200 height 565
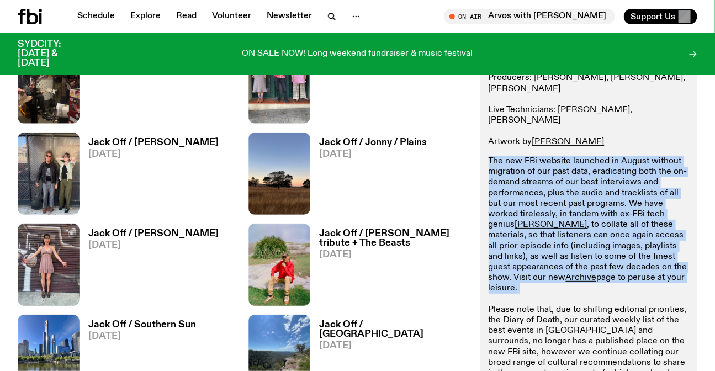
drag, startPoint x: 489, startPoint y: 126, endPoint x: 546, endPoint y: 272, distance: 156.1
click at [546, 272] on div "Unwitting bits and class action with Sydney's antidote to AM/FM stereo types, J…" at bounding box center [589, 157] width 200 height 565
click at [546, 272] on p "The new FBi website launched in August without migration of our past data, erad…" at bounding box center [589, 283] width 200 height 254
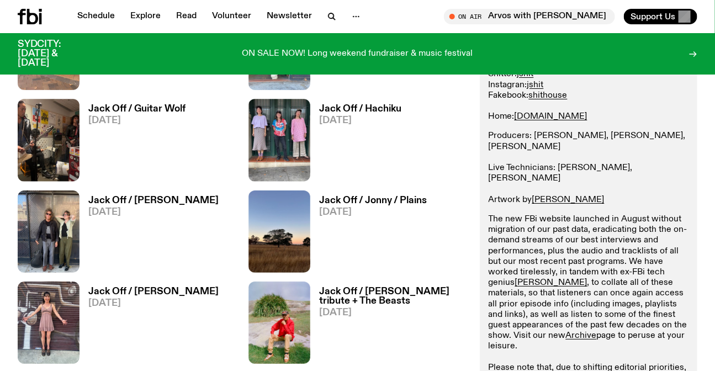
scroll to position [1498, 0]
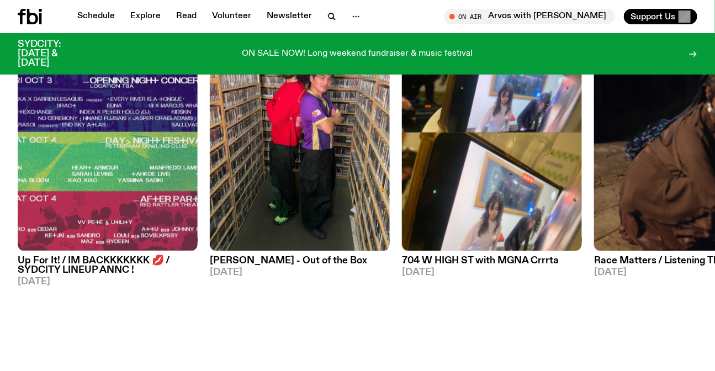
scroll to position [494, 0]
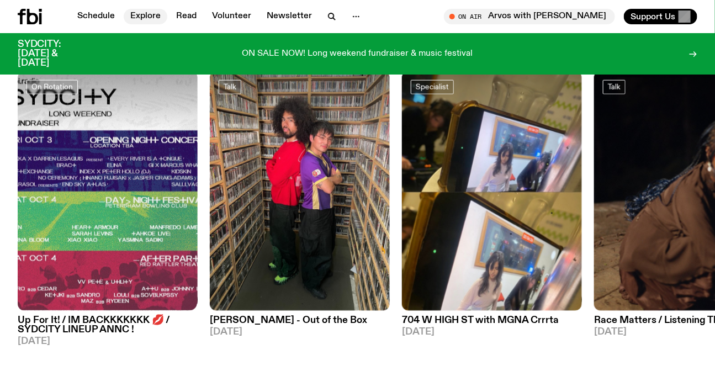
click at [142, 16] on link "Explore" at bounding box center [146, 16] width 44 height 15
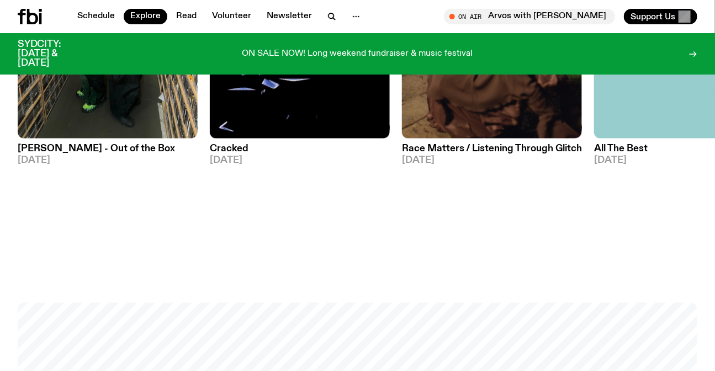
scroll to position [1346, 0]
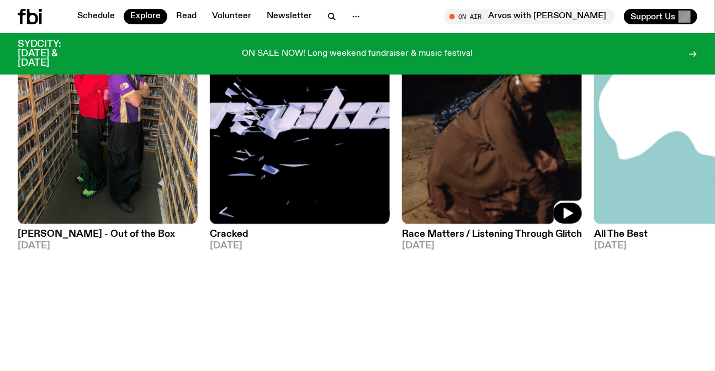
drag, startPoint x: 507, startPoint y: 172, endPoint x: 132, endPoint y: 175, distance: 374.8
click at [402, 175] on img at bounding box center [492, 104] width 180 height 240
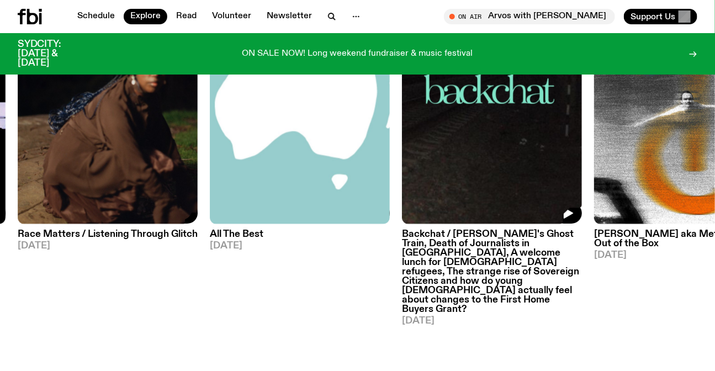
drag, startPoint x: 440, startPoint y: 162, endPoint x: 116, endPoint y: 167, distance: 324.1
click at [402, 167] on img at bounding box center [492, 104] width 180 height 240
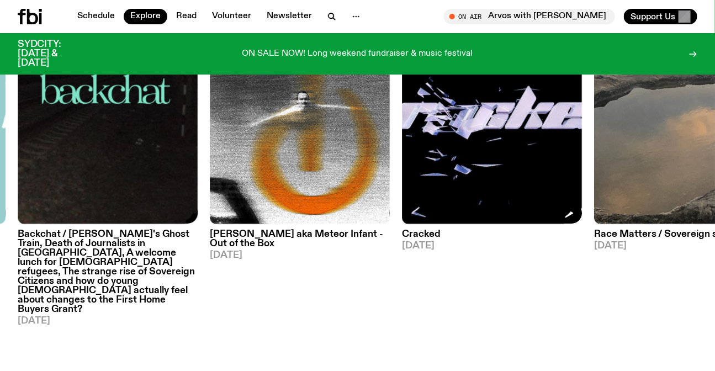
drag, startPoint x: 502, startPoint y: 163, endPoint x: 86, endPoint y: 166, distance: 416.2
click at [402, 166] on img at bounding box center [492, 104] width 180 height 240
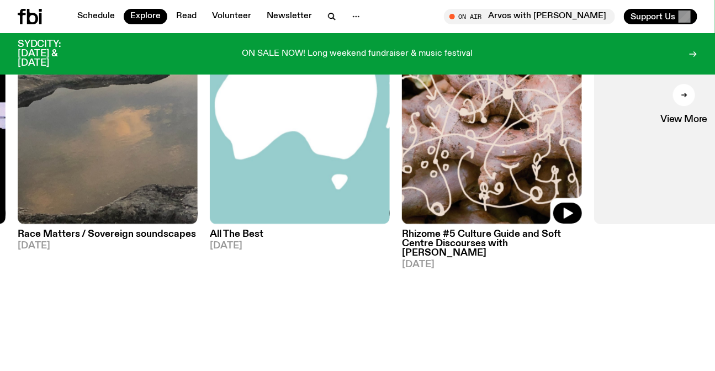
click at [506, 151] on img at bounding box center [492, 104] width 180 height 240
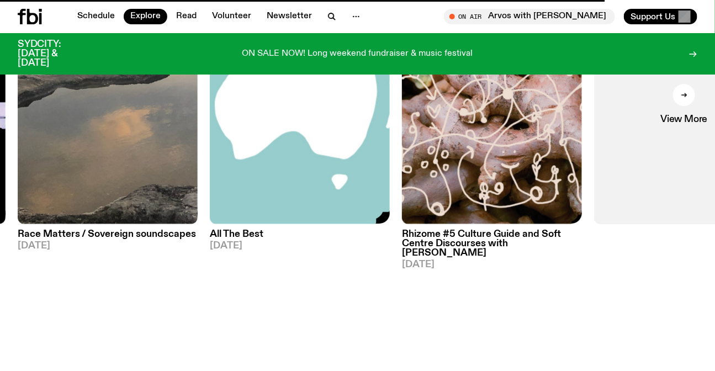
click at [423, 145] on img at bounding box center [492, 104] width 180 height 240
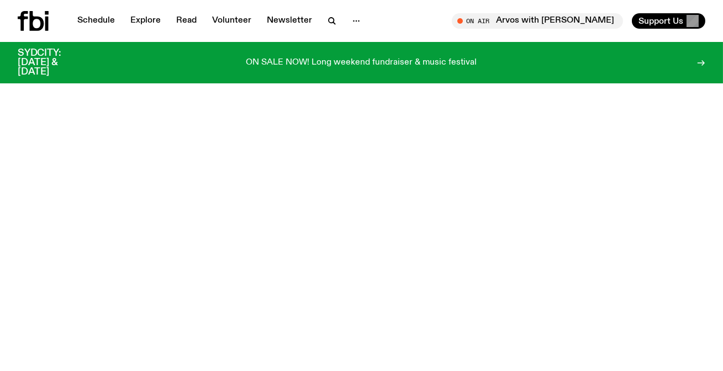
click at [50, 9] on div "Schedule Explore Read Volunteer Newsletter On Air Arvos with [PERSON_NAME] Tune…" at bounding box center [361, 21] width 723 height 42
click at [45, 13] on icon at bounding box center [47, 13] width 4 height 4
